Goal: Transaction & Acquisition: Download file/media

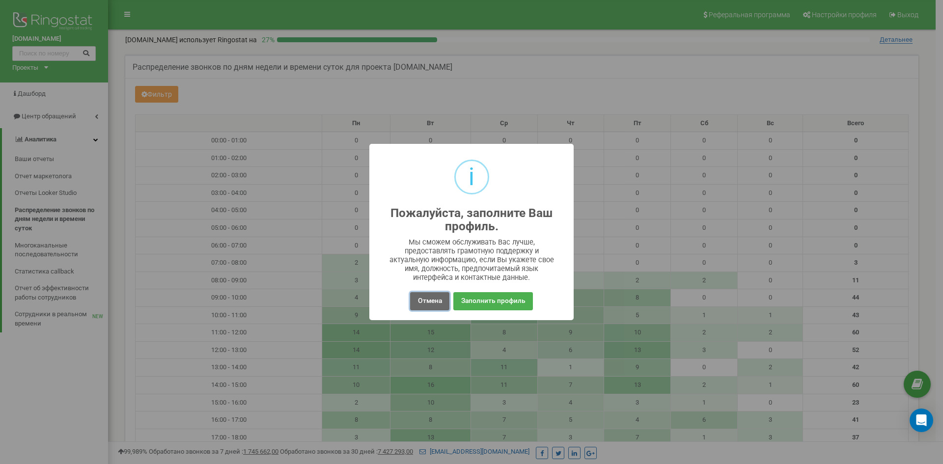
click at [435, 295] on button "Отмена" at bounding box center [429, 301] width 39 height 18
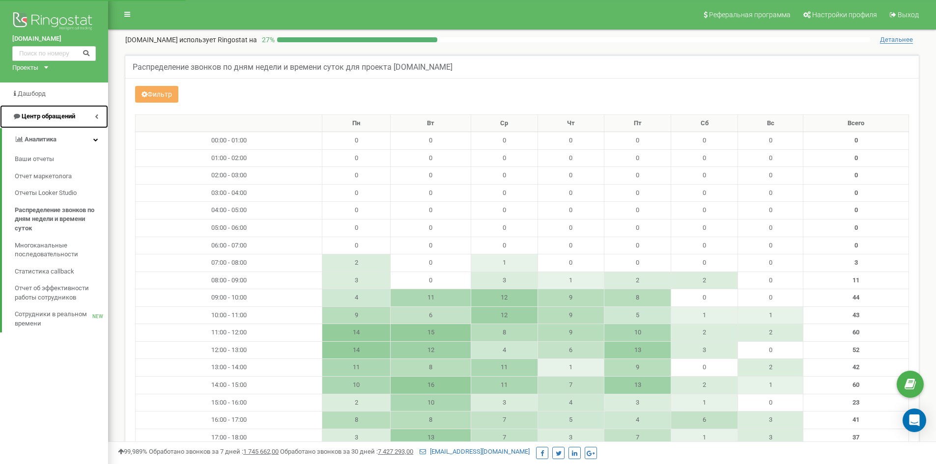
click at [97, 115] on icon at bounding box center [96, 116] width 3 height 5
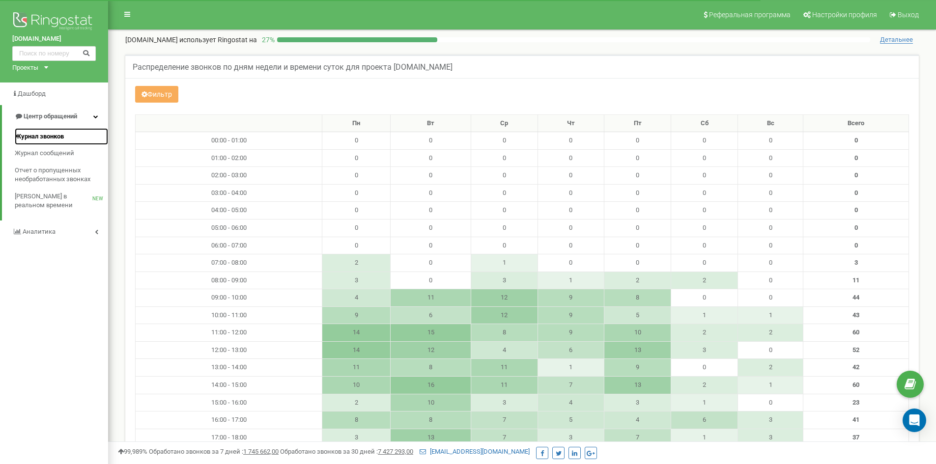
click at [62, 134] on span "Журнал звонков" at bounding box center [39, 136] width 49 height 9
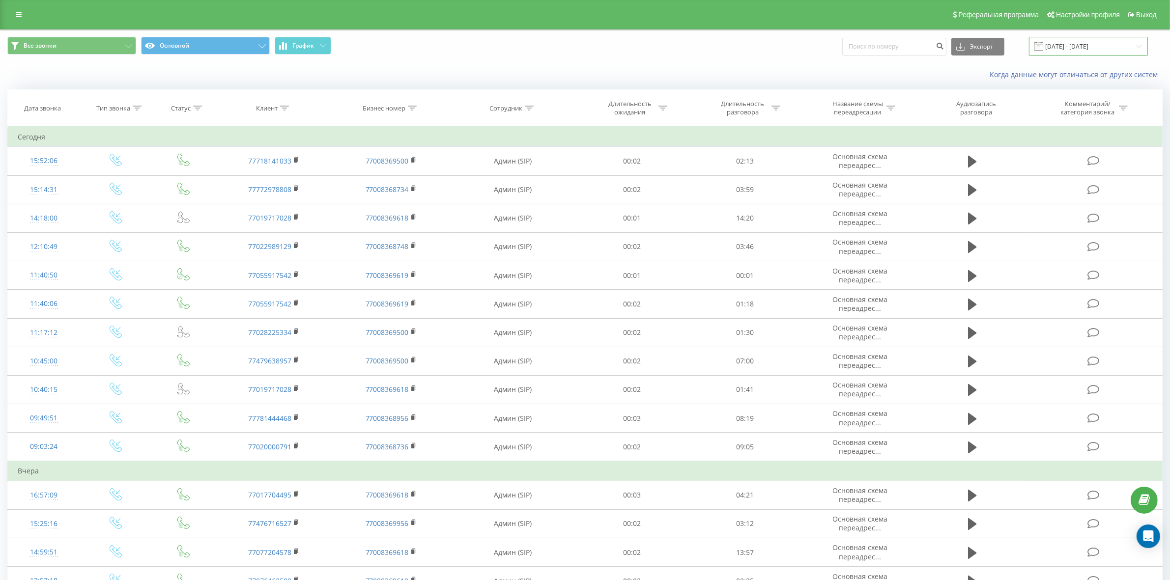
click at [936, 47] on input "[DATE] - [DATE]" at bounding box center [1088, 46] width 119 height 19
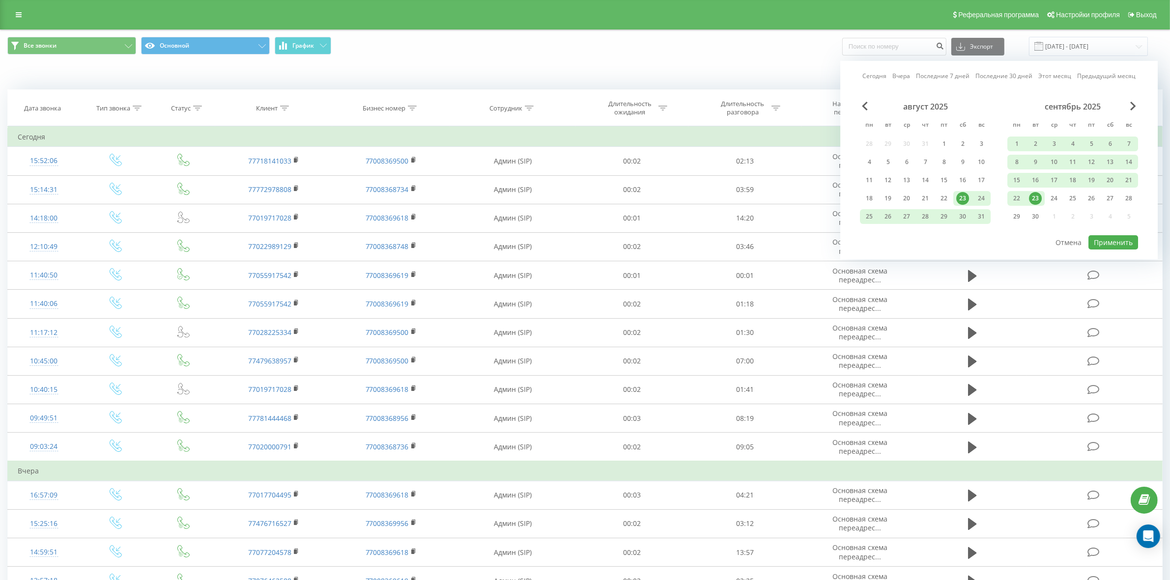
click at [871, 109] on div "август 2025" at bounding box center [925, 107] width 131 height 10
click at [865, 107] on span "Previous Month" at bounding box center [865, 106] width 6 height 9
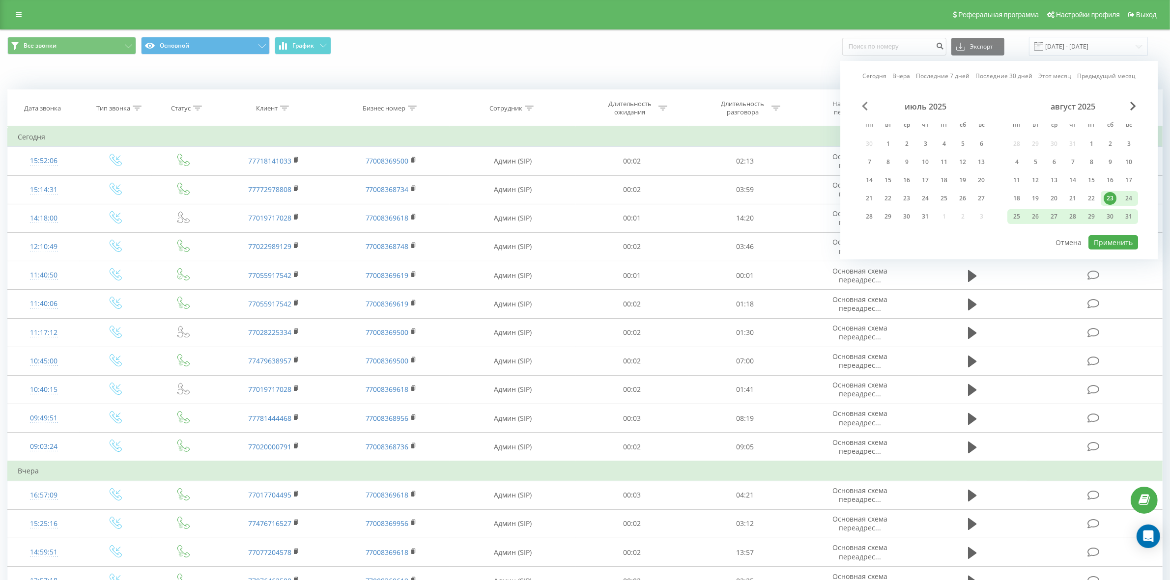
click at [865, 107] on span "Previous Month" at bounding box center [865, 106] width 6 height 9
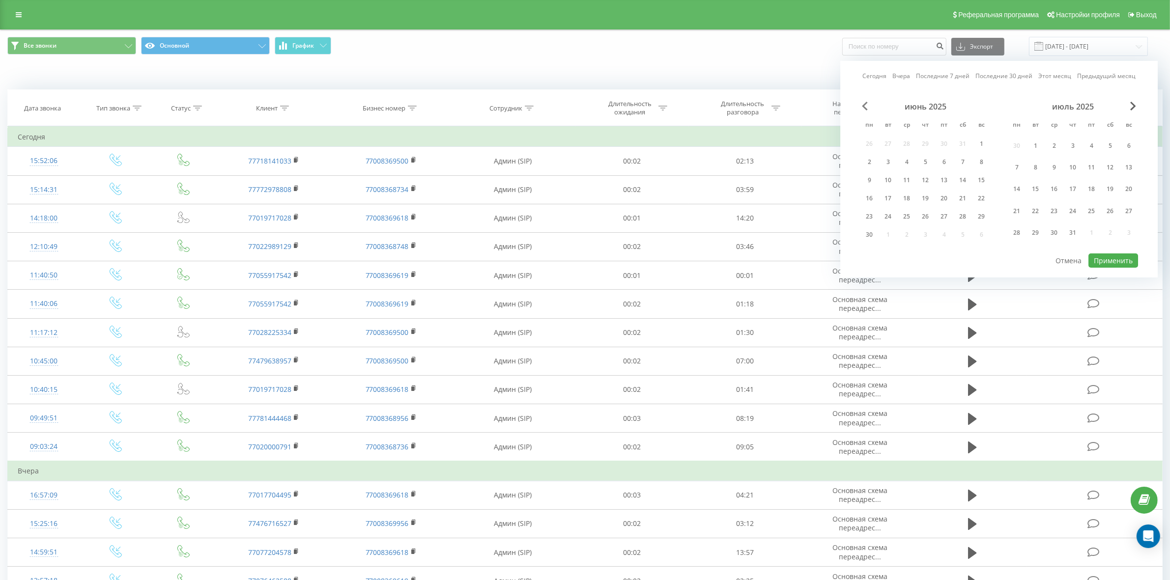
click at [866, 106] on span "Previous Month" at bounding box center [865, 106] width 6 height 9
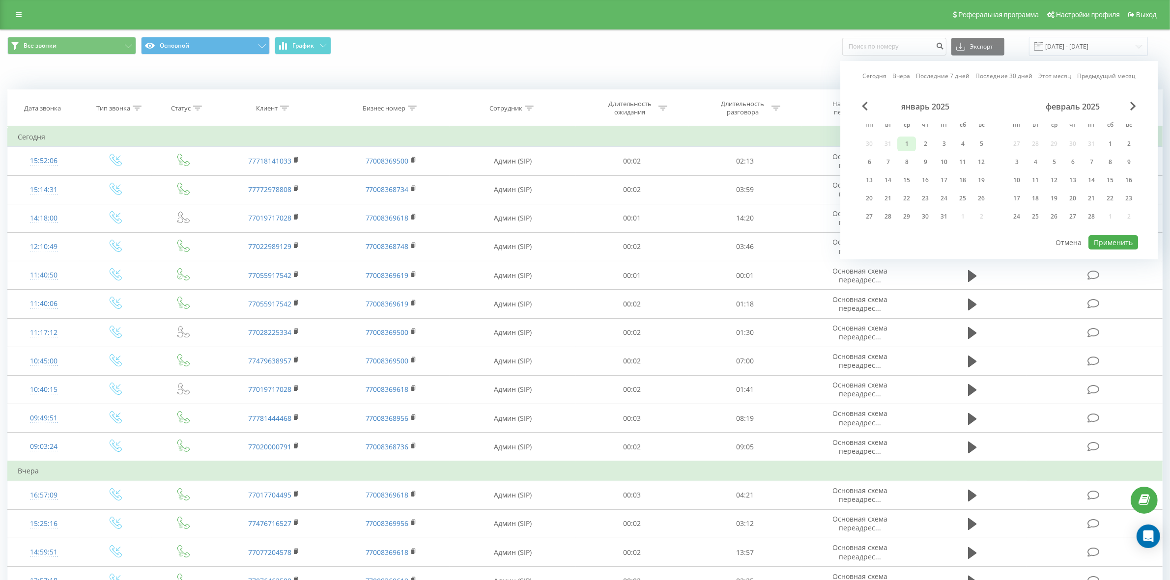
click at [907, 142] on div "1" at bounding box center [906, 144] width 13 height 13
click at [936, 106] on span "Next Month" at bounding box center [1133, 106] width 6 height 9
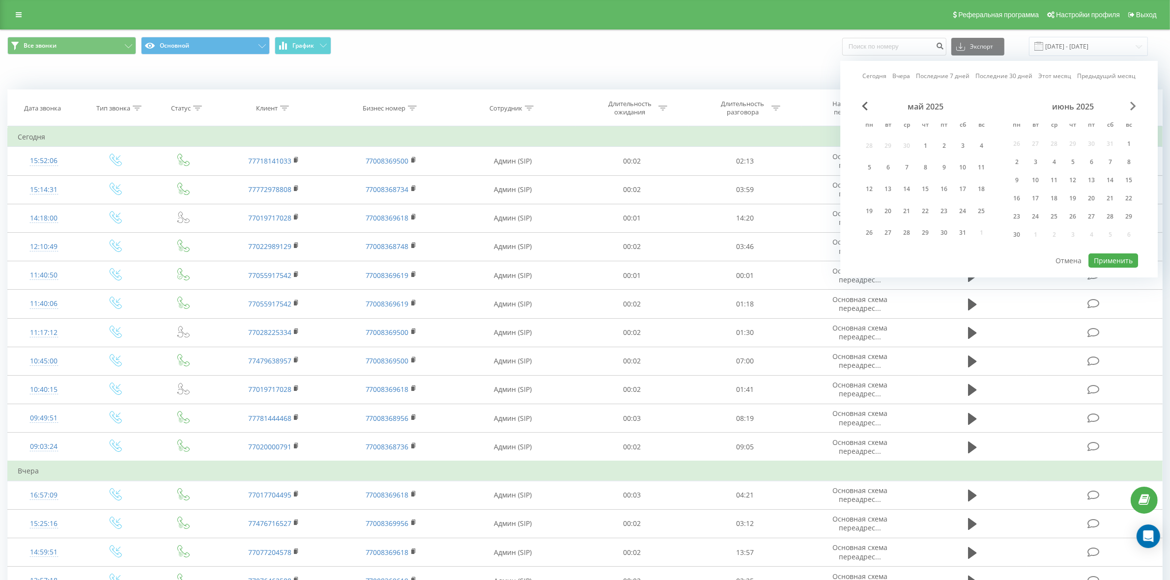
click at [936, 106] on span "Next Month" at bounding box center [1133, 106] width 6 height 9
click at [936, 217] on div "31" at bounding box center [981, 216] width 13 height 13
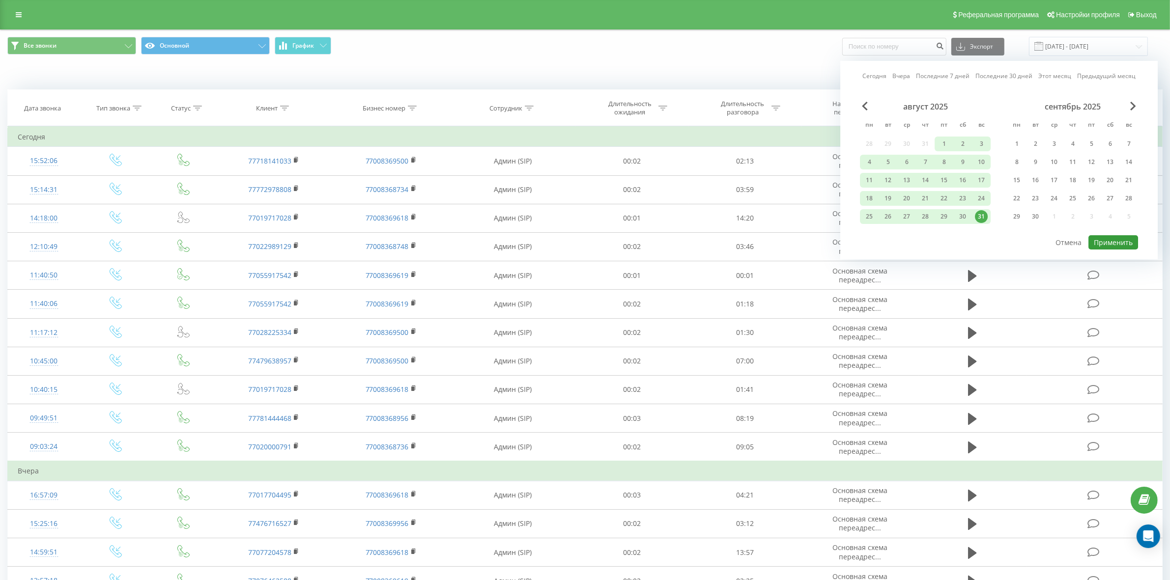
click at [936, 240] on button "Применить" at bounding box center [1113, 242] width 50 height 14
type input "01.01.2025 - 31.08.2025"
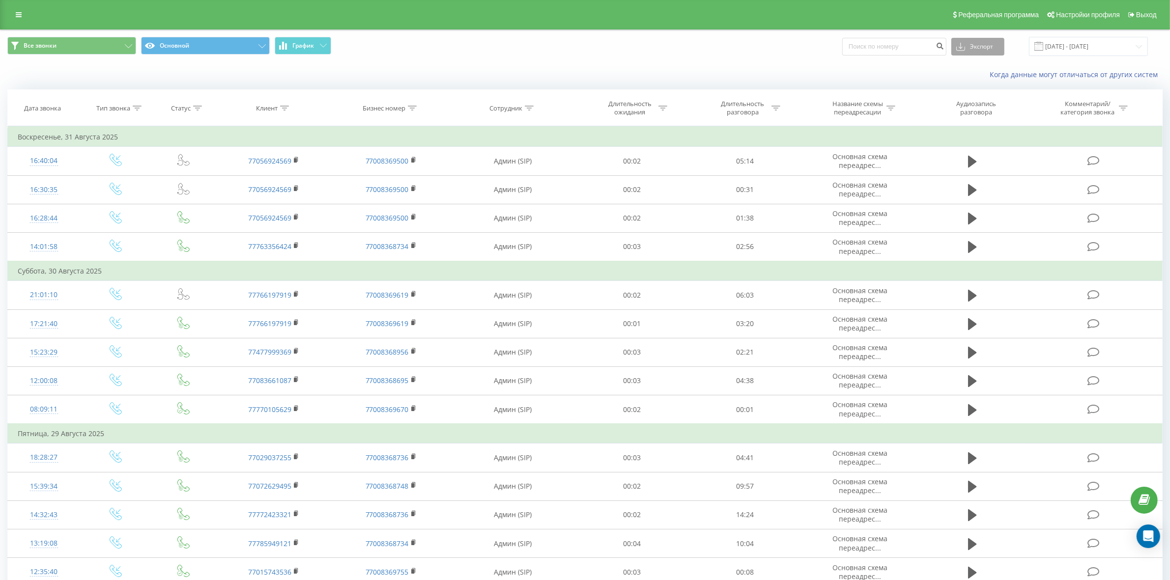
click at [936, 48] on button "Экспорт" at bounding box center [977, 47] width 53 height 18
click at [936, 101] on span ".xlsx" at bounding box center [967, 99] width 14 height 9
